Goal: Task Accomplishment & Management: Manage account settings

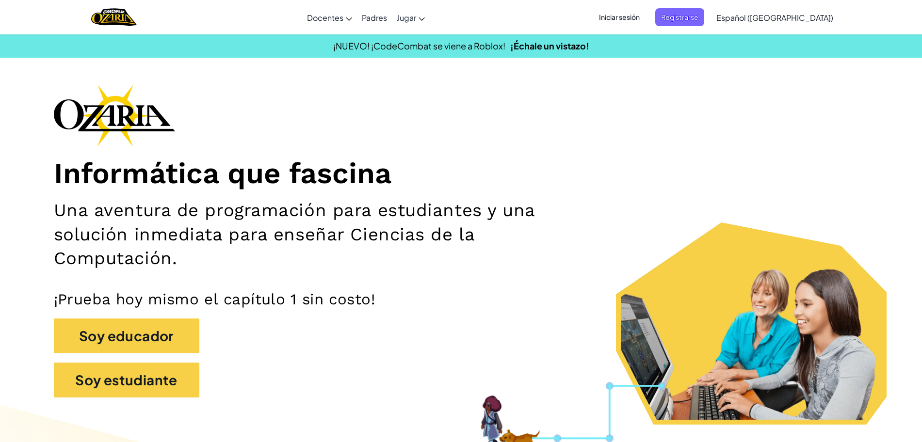
click at [645, 10] on span "Iniciar sesión" at bounding box center [619, 17] width 52 height 18
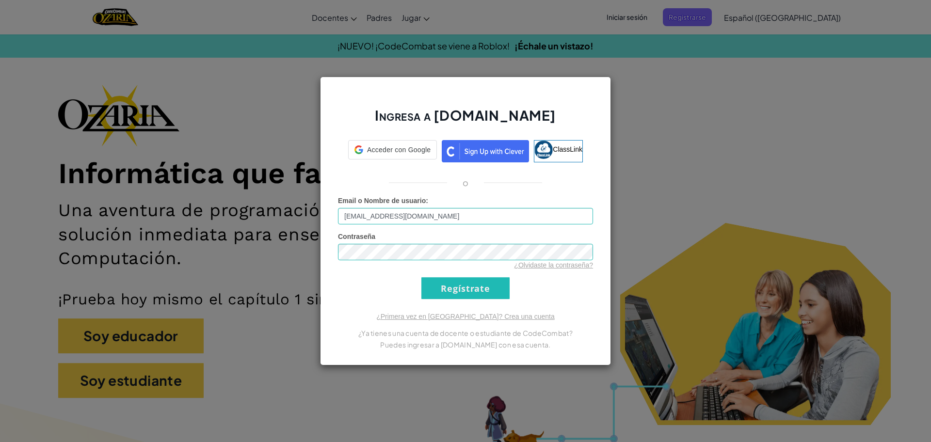
click at [381, 215] on input "[EMAIL_ADDRESS][DOMAIN_NAME]" at bounding box center [465, 216] width 255 height 16
click at [421, 277] on input "Regístrate" at bounding box center [465, 288] width 88 height 22
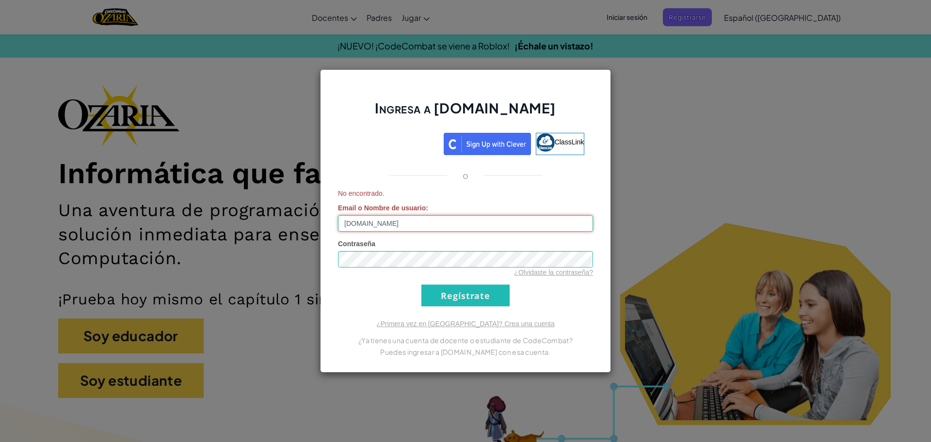
click at [439, 228] on input "[DOMAIN_NAME]" at bounding box center [465, 223] width 255 height 16
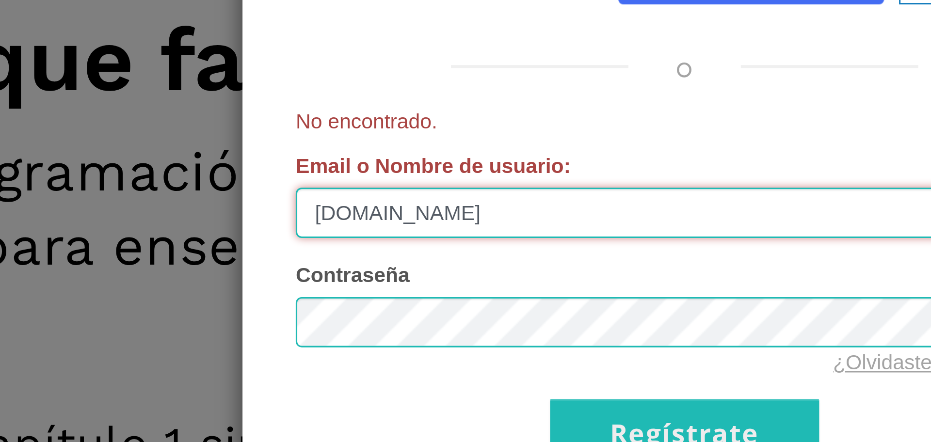
click at [380, 224] on input "[DOMAIN_NAME]" at bounding box center [465, 223] width 255 height 16
type input "[EMAIL_ADDRESS][DOMAIN_NAME]"
click at [421, 285] on input "Regístrate" at bounding box center [465, 296] width 88 height 22
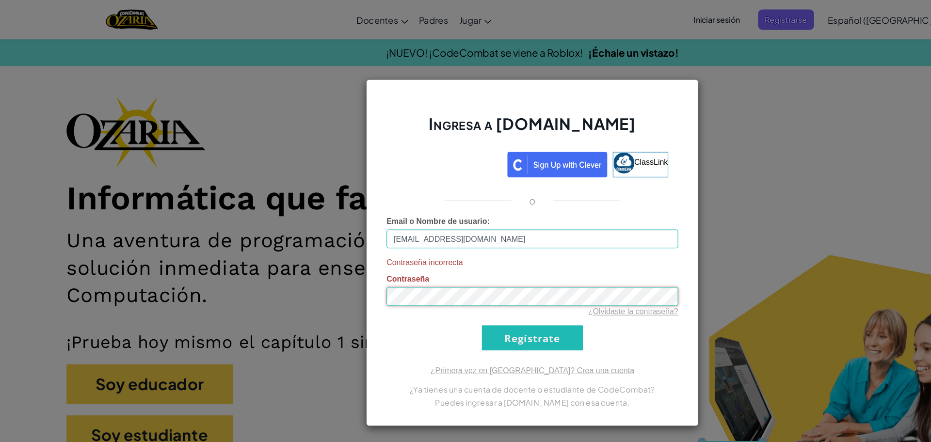
click at [421, 285] on input "Regístrate" at bounding box center [465, 296] width 88 height 22
click at [545, 270] on link "¿Olvidaste la contraseña?" at bounding box center [553, 273] width 79 height 8
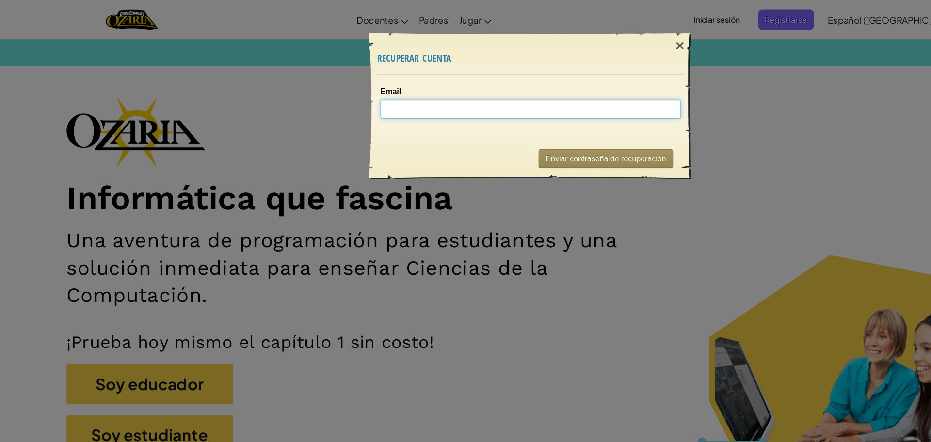
click at [452, 98] on input "Email" at bounding box center [464, 95] width 263 height 16
type input "[EMAIL_ADDRESS][DOMAIN_NAME]"
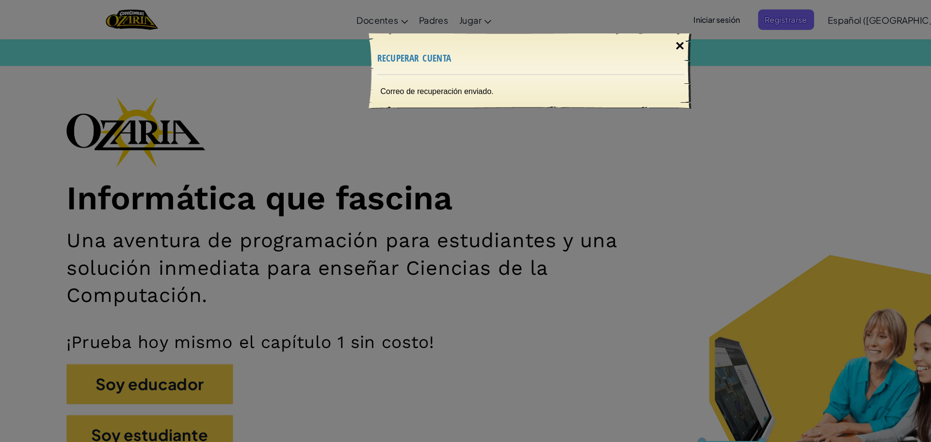
click at [593, 36] on div "×" at bounding box center [594, 40] width 22 height 28
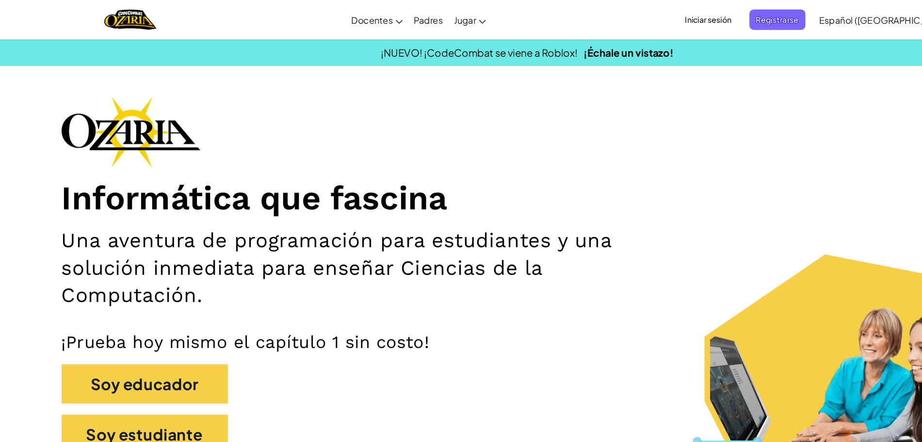
click at [645, 11] on span "Iniciar sesión" at bounding box center [619, 17] width 52 height 18
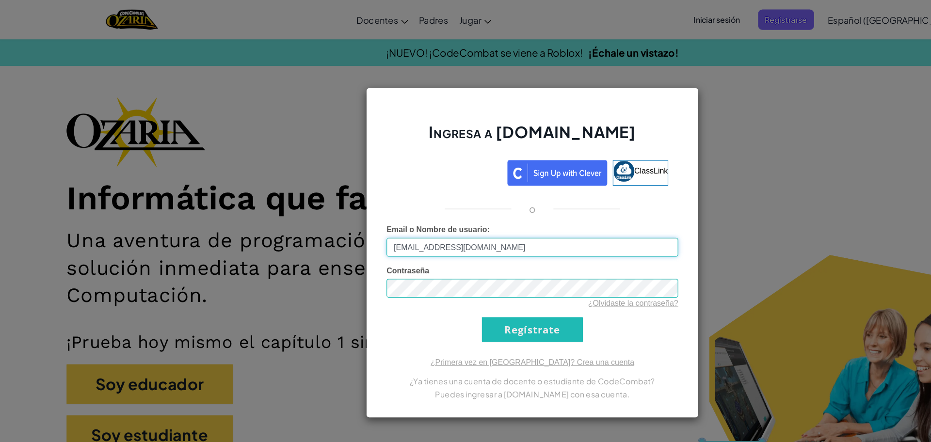
click at [432, 219] on input "[EMAIL_ADDRESS][DOMAIN_NAME]" at bounding box center [465, 216] width 255 height 16
type input "a"
click at [379, 218] on input "[DOMAIN_NAME]" at bounding box center [465, 216] width 255 height 16
type input "[EMAIL_ADDRESS][DOMAIN_NAME]"
click at [465, 284] on input "Regístrate" at bounding box center [465, 288] width 88 height 22
